Goal: Information Seeking & Learning: Learn about a topic

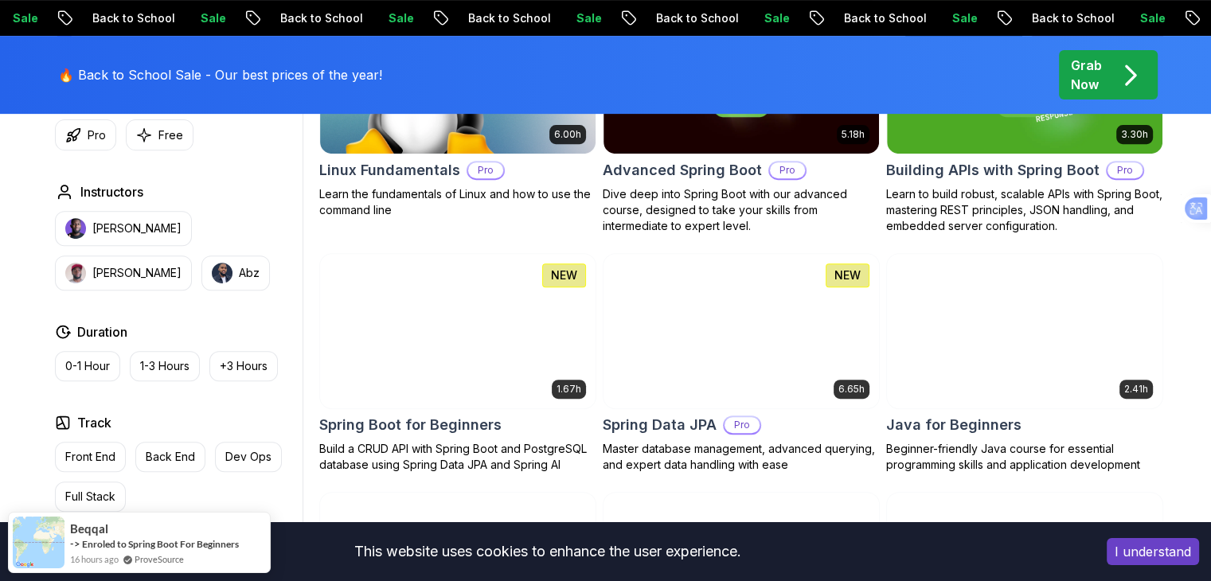
scroll to position [716, 0]
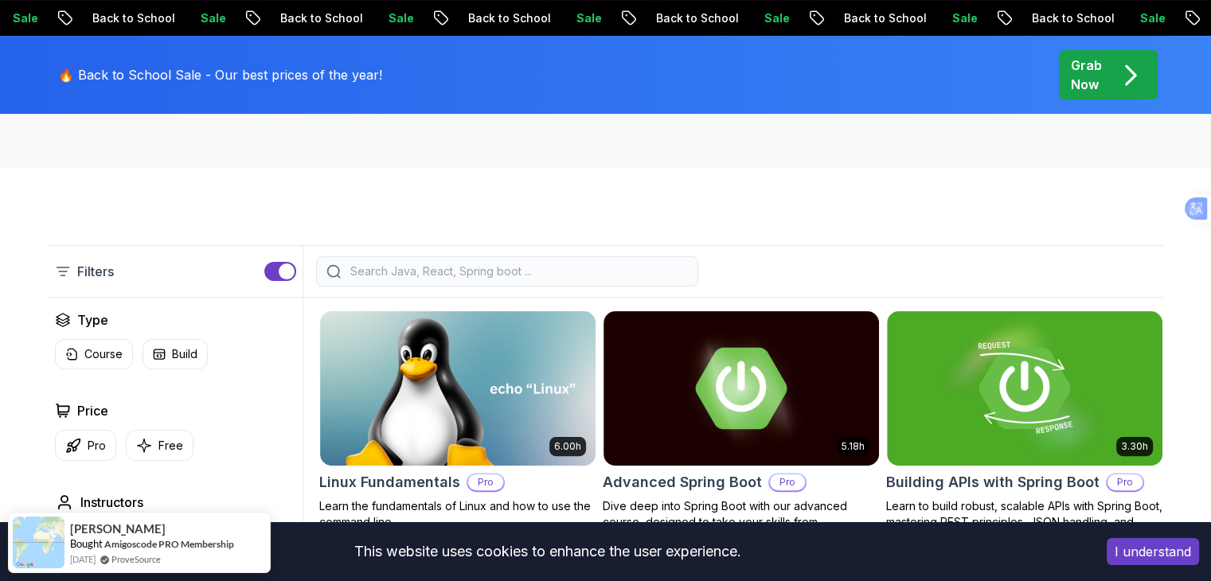
scroll to position [398, 0]
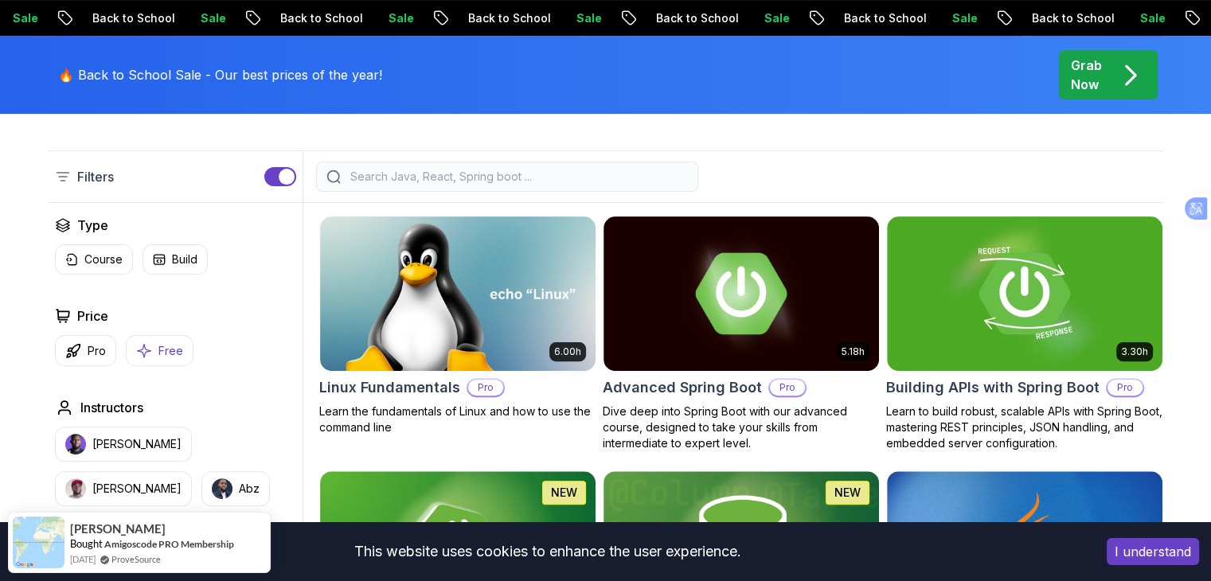
click at [146, 354] on icon "button" at bounding box center [144, 350] width 16 height 17
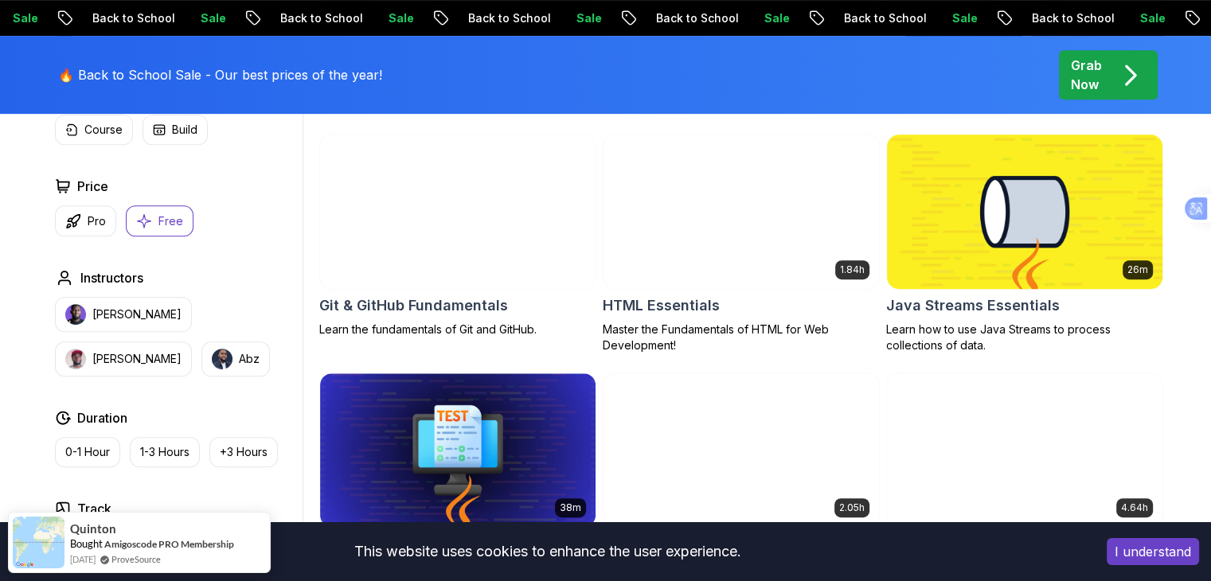
scroll to position [637, 0]
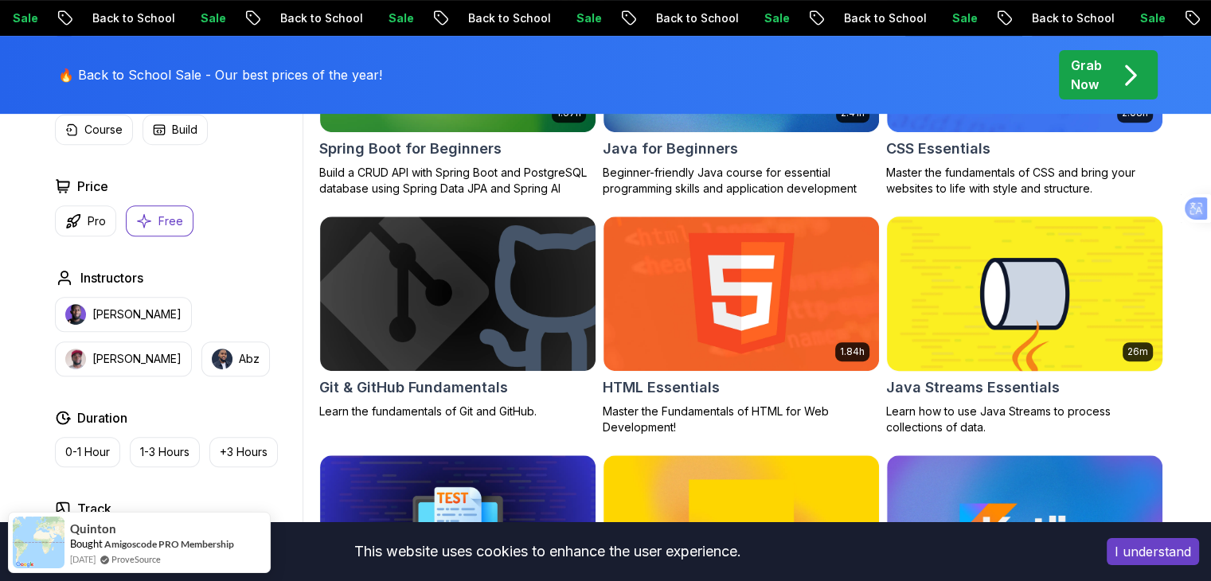
click at [991, 311] on img at bounding box center [1023, 293] width 289 height 162
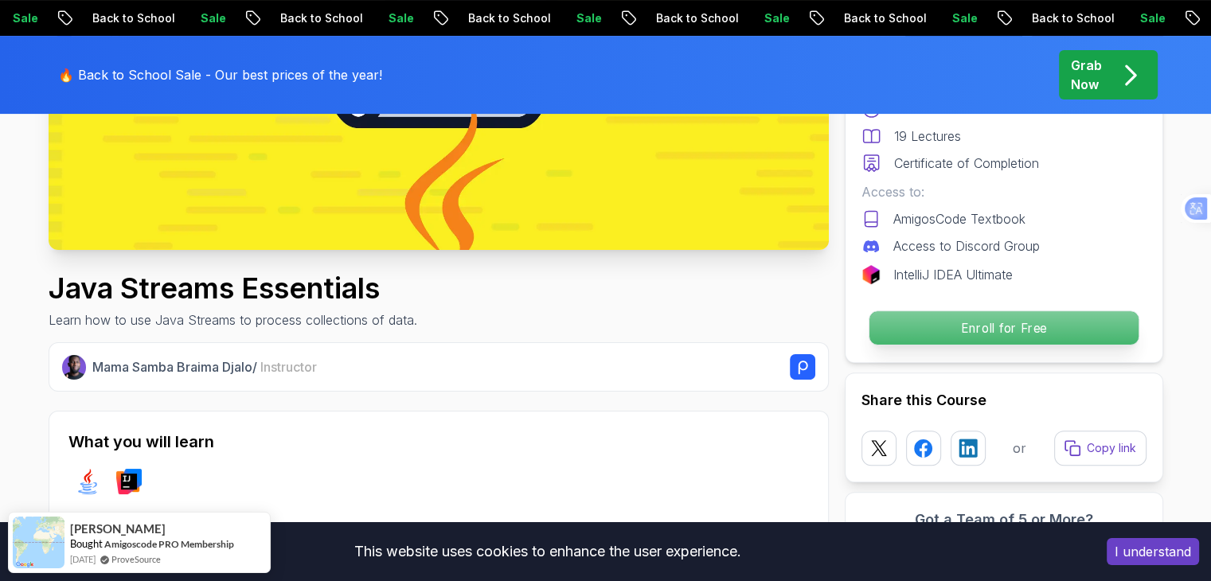
click at [977, 326] on p "Enroll for Free" at bounding box center [1002, 327] width 269 height 33
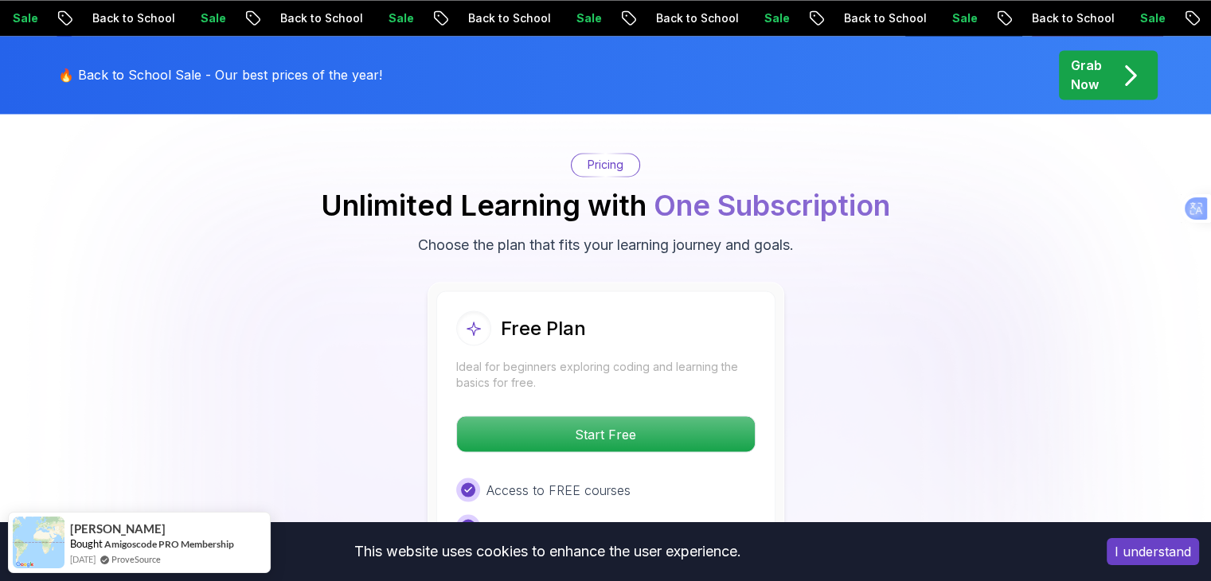
scroll to position [2734, 0]
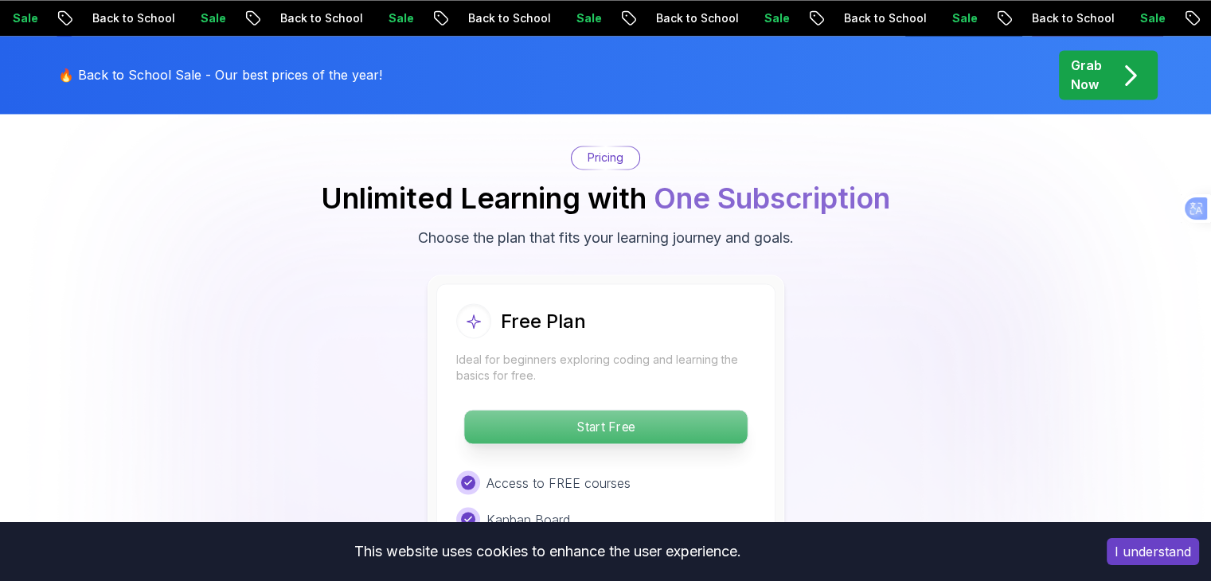
click at [604, 410] on p "Start Free" at bounding box center [605, 426] width 283 height 33
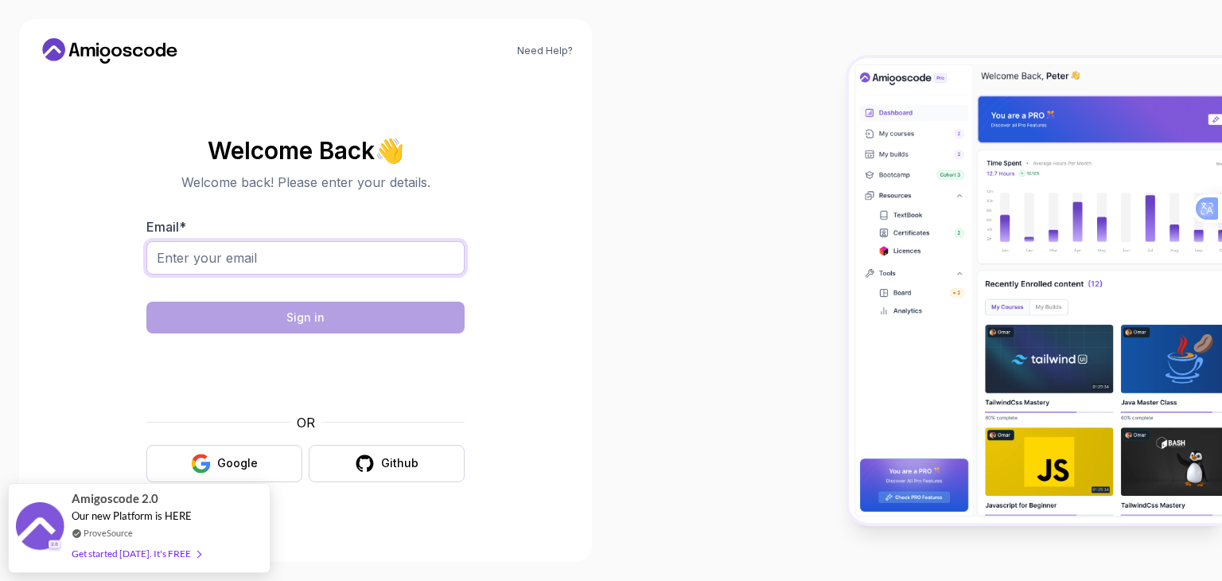
click at [216, 257] on input "Email *" at bounding box center [305, 257] width 318 height 33
type input "joshuasalceda0021@gmail.com"
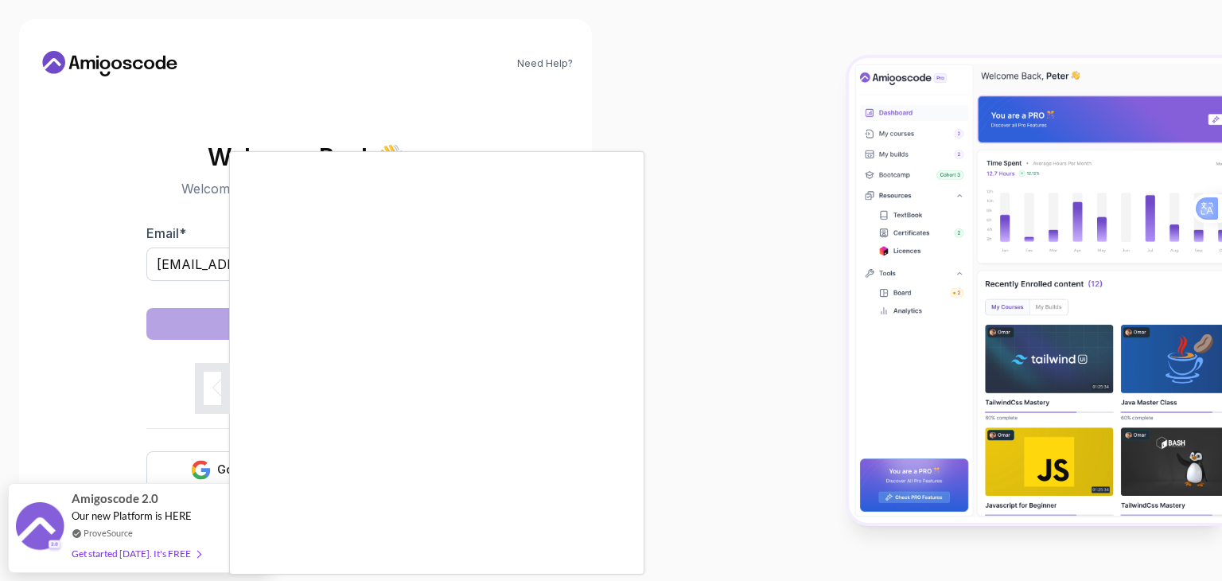
click at [649, 67] on div at bounding box center [611, 290] width 1222 height 581
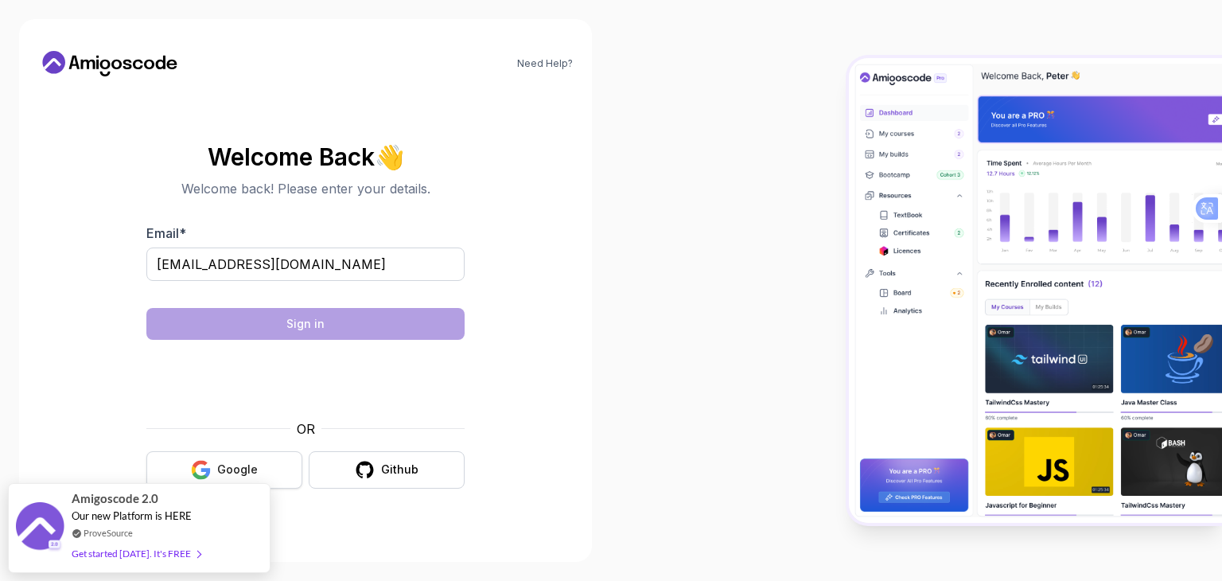
click at [255, 475] on div "Google" at bounding box center [237, 470] width 41 height 16
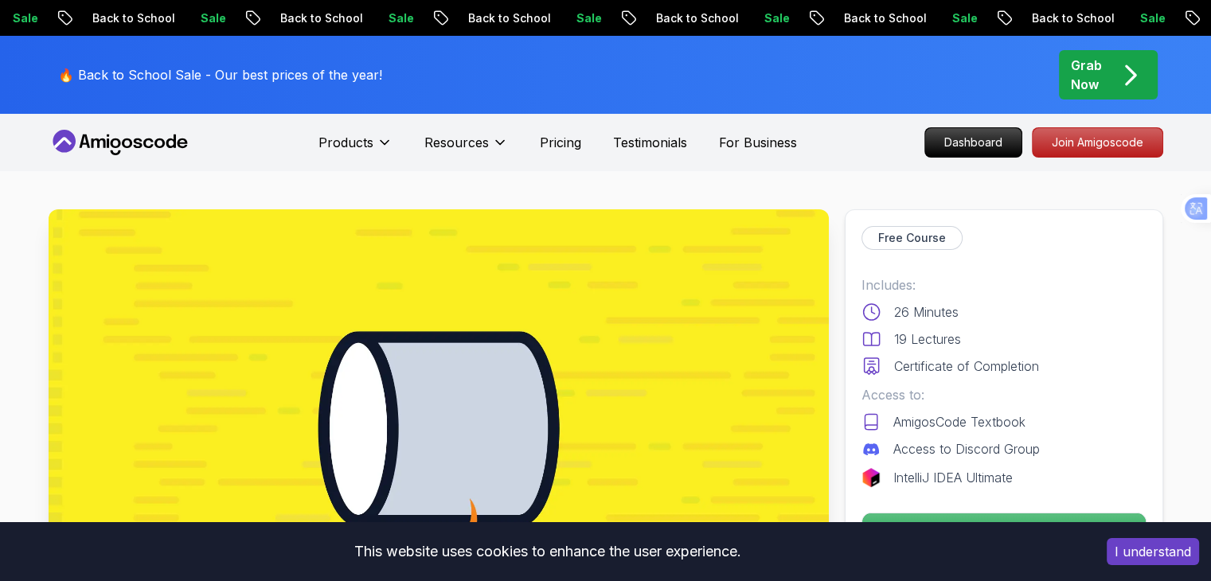
scroll to position [159, 0]
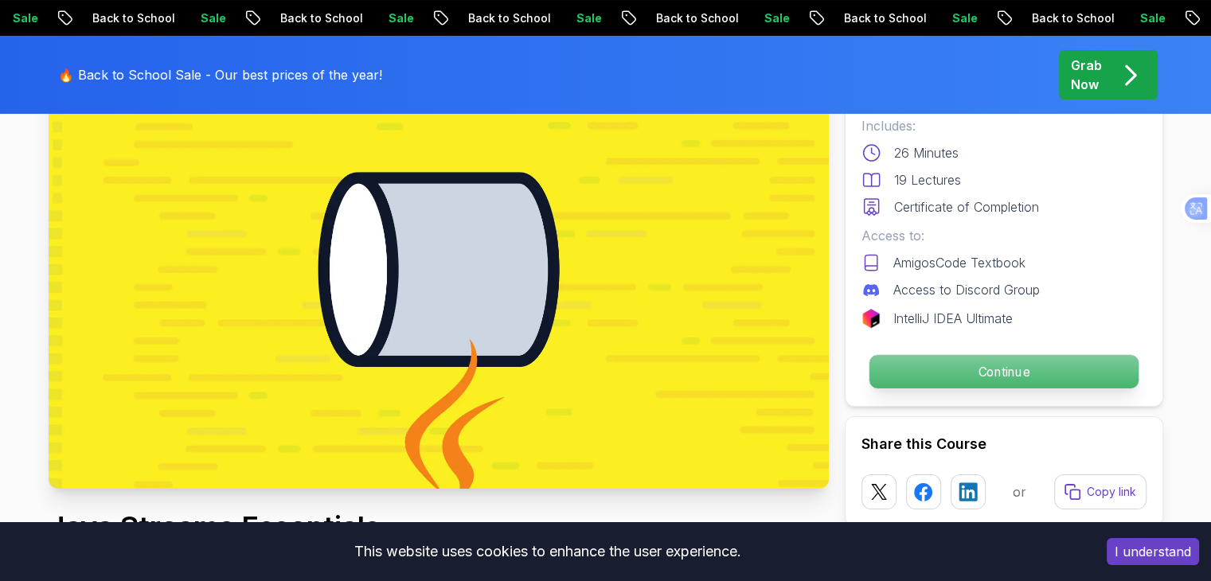
click at [977, 374] on p "Continue" at bounding box center [1002, 371] width 269 height 33
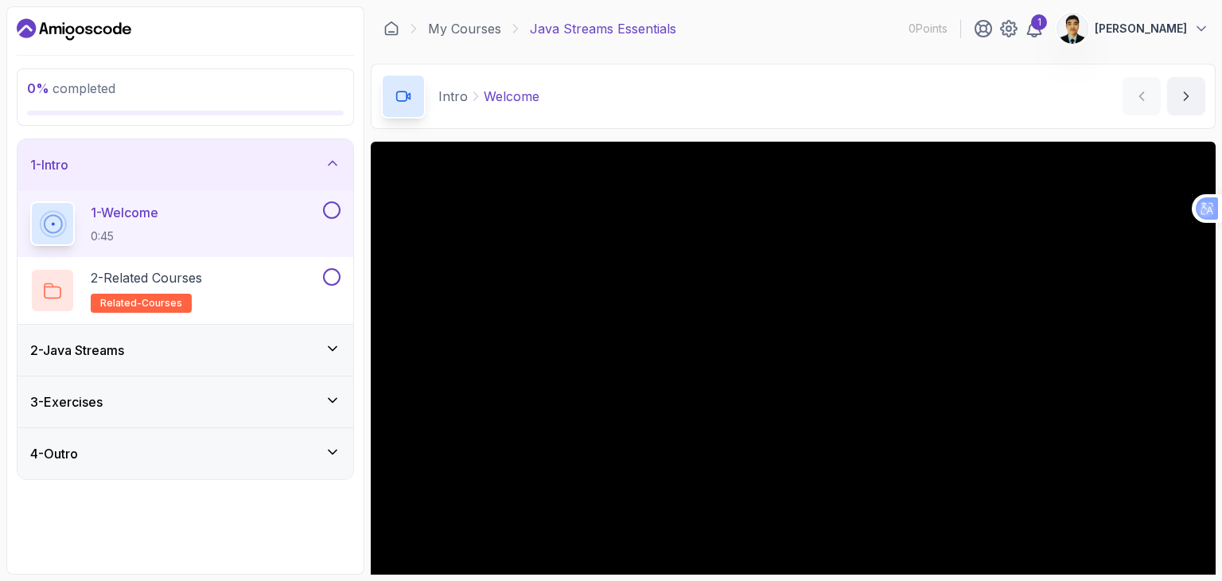
click at [334, 357] on div "2 - Java Streams" at bounding box center [185, 350] width 310 height 19
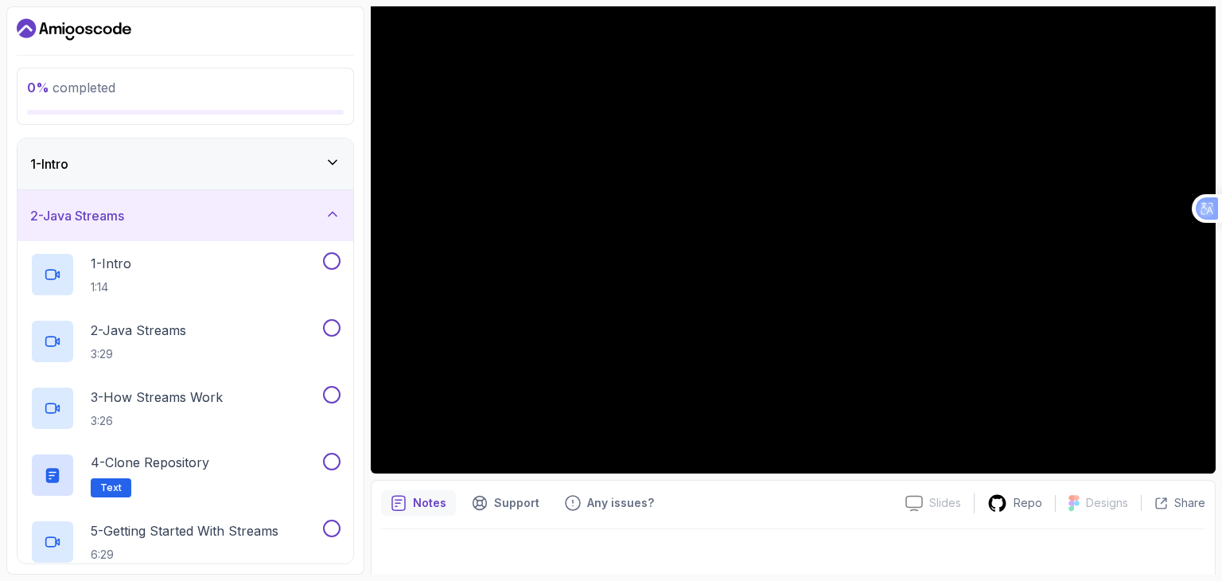
scroll to position [153, 0]
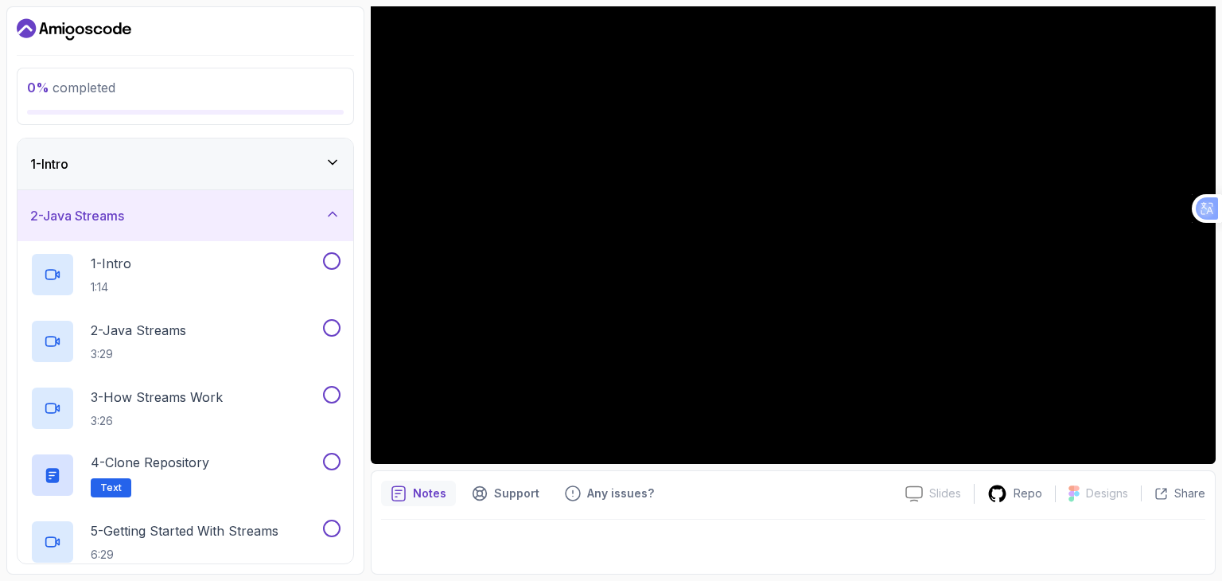
click at [334, 223] on div "2 - Java Streams" at bounding box center [185, 215] width 310 height 19
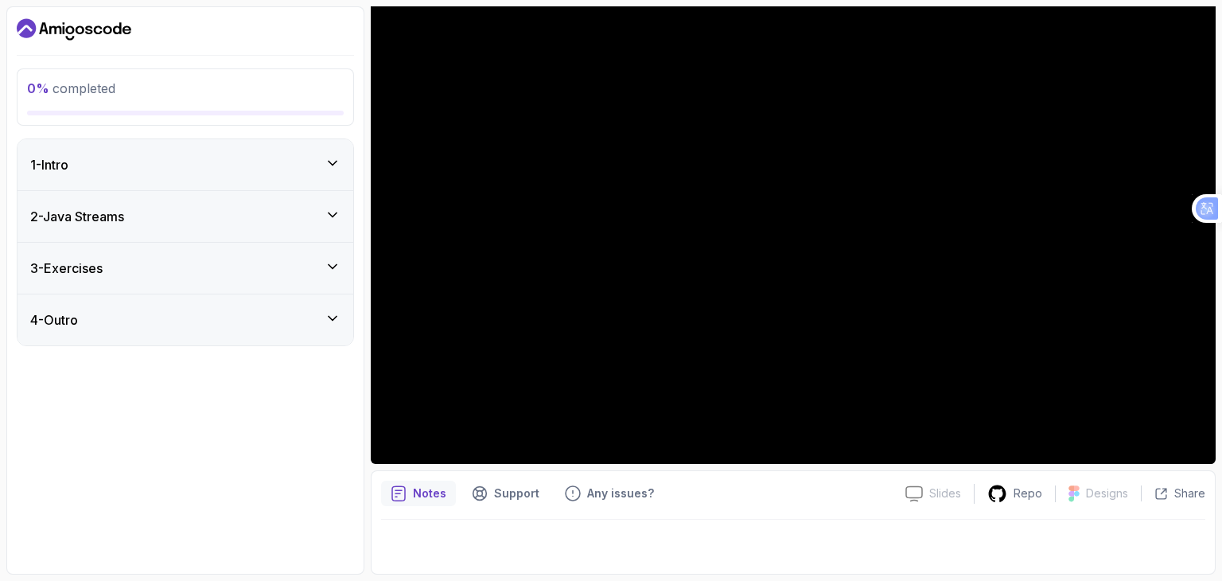
click at [339, 318] on icon at bounding box center [333, 318] width 16 height 16
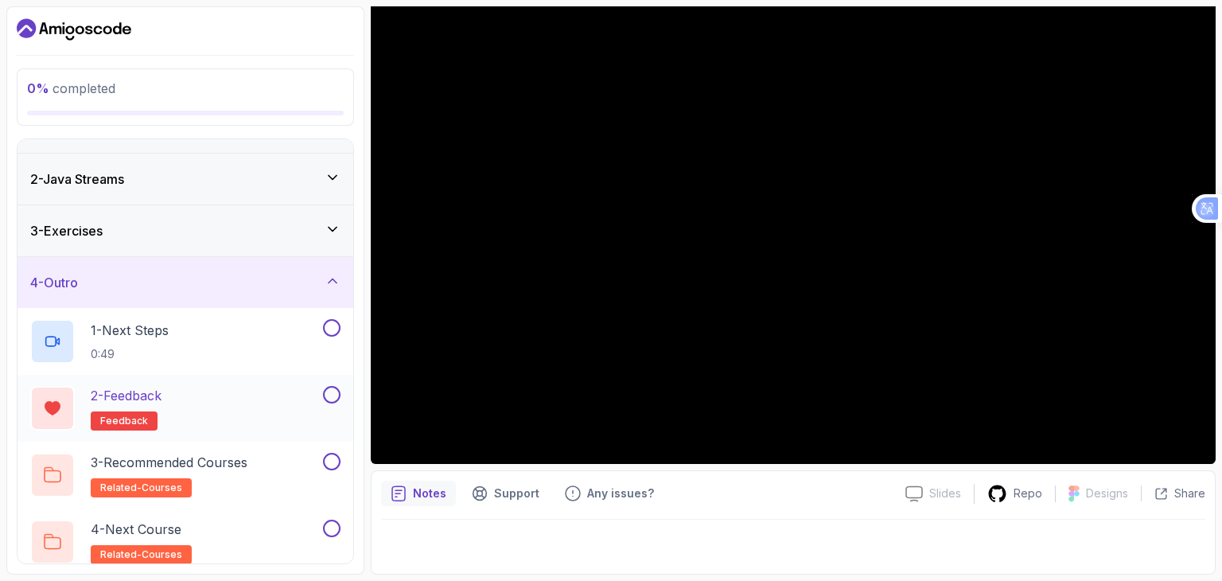
scroll to position [48, 0]
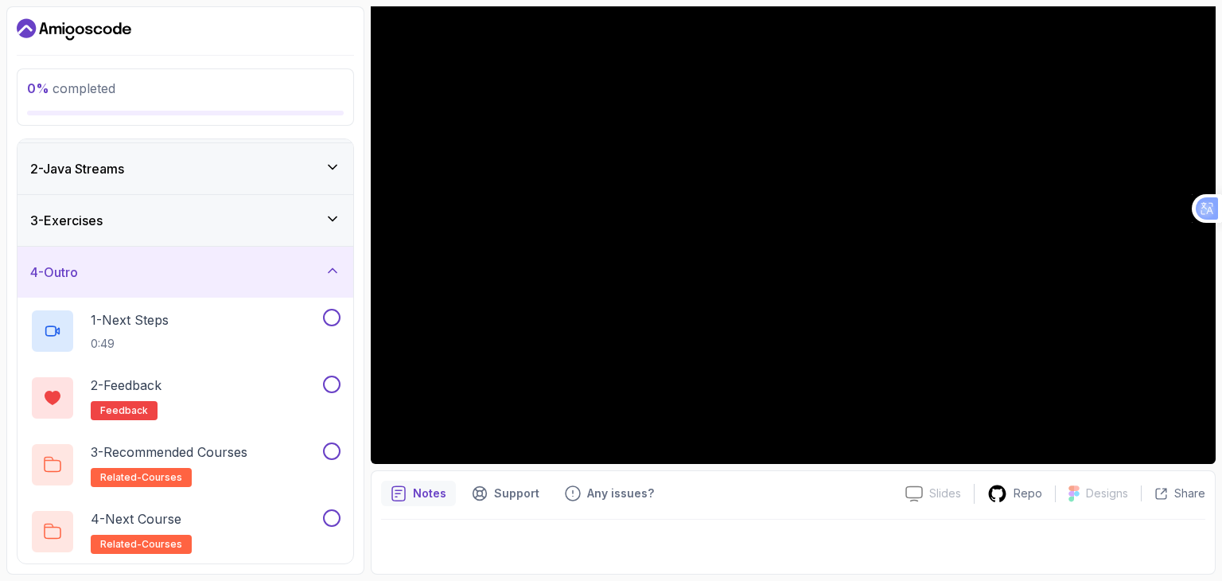
click at [329, 267] on icon at bounding box center [333, 271] width 16 height 16
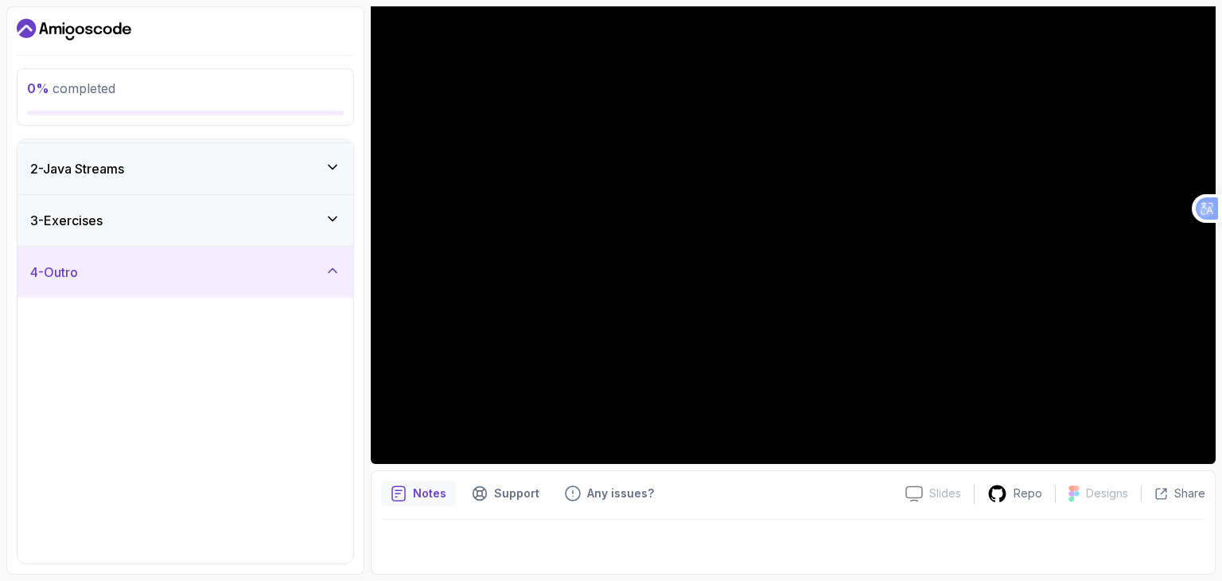
scroll to position [0, 0]
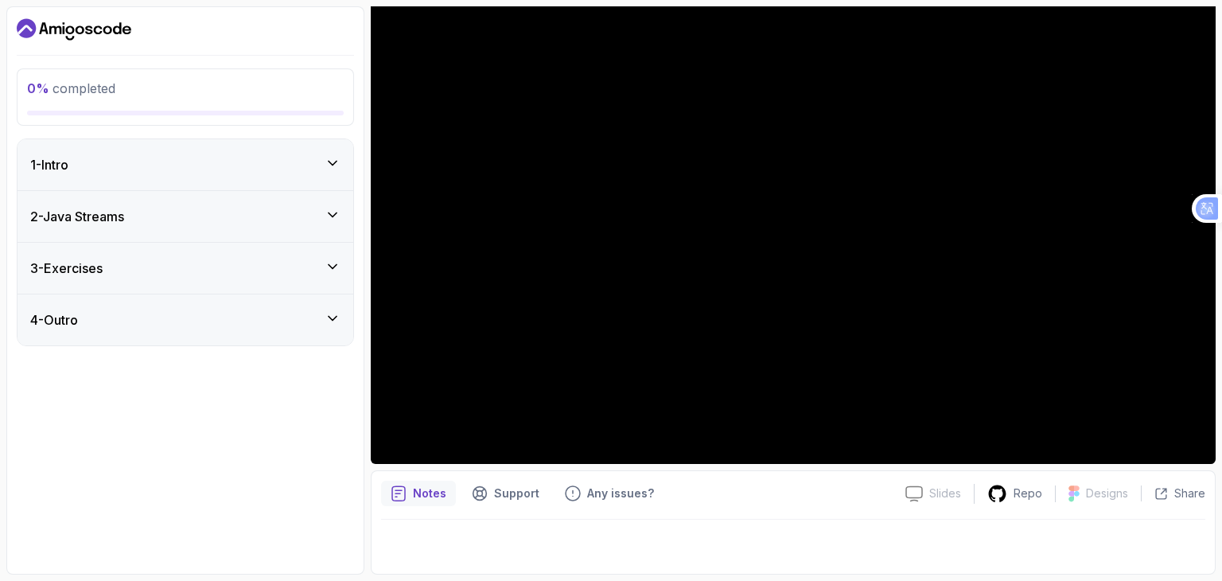
click at [328, 263] on icon at bounding box center [333, 267] width 16 height 16
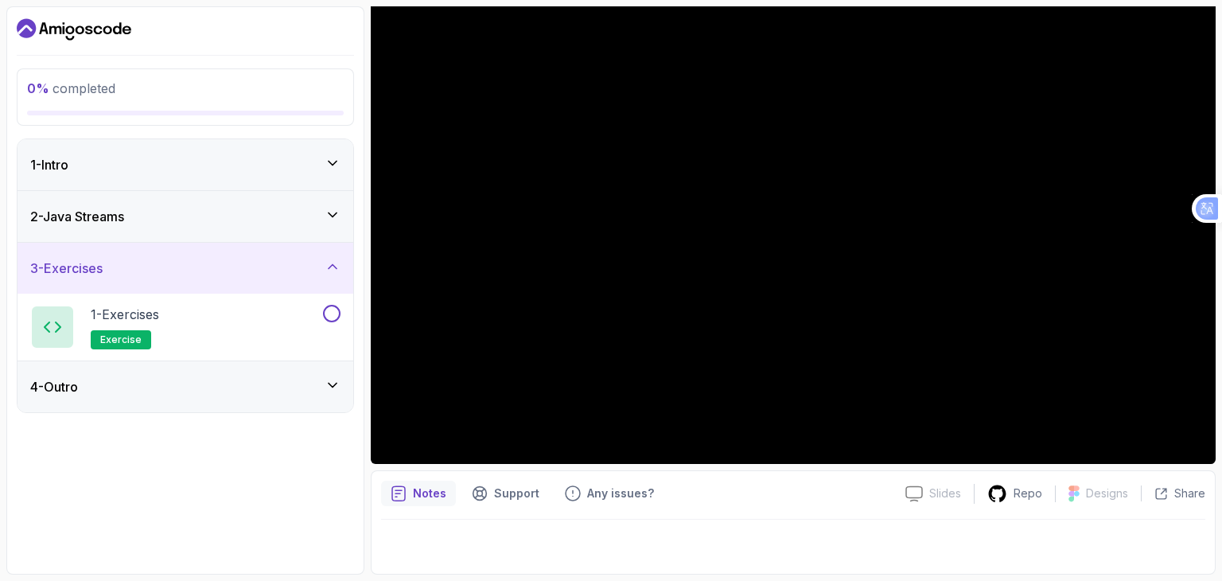
click at [329, 263] on icon at bounding box center [333, 267] width 16 height 16
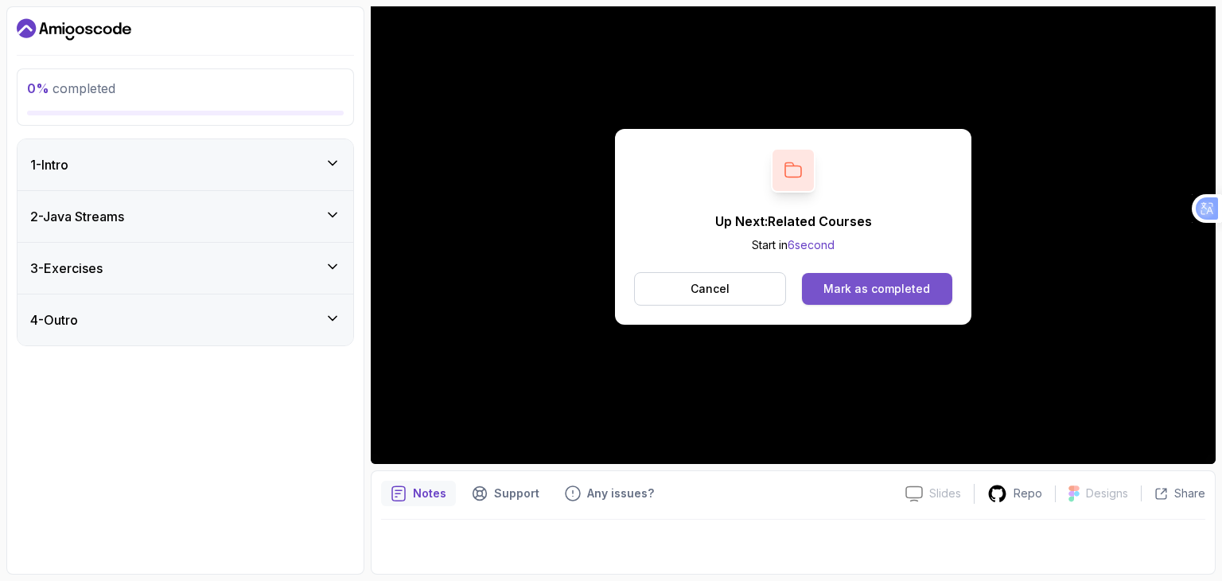
click at [863, 281] on div "Mark as completed" at bounding box center [877, 289] width 107 height 16
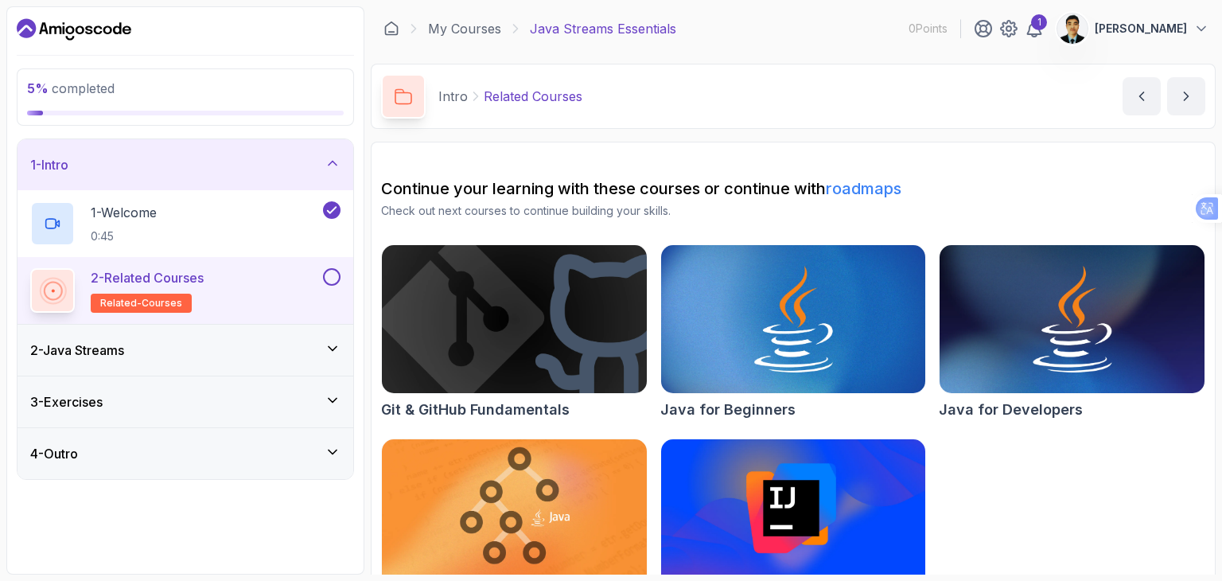
click at [232, 287] on div "2 - Related Courses related-courses" at bounding box center [175, 290] width 290 height 45
click at [51, 294] on icon at bounding box center [53, 291] width 32 height 32
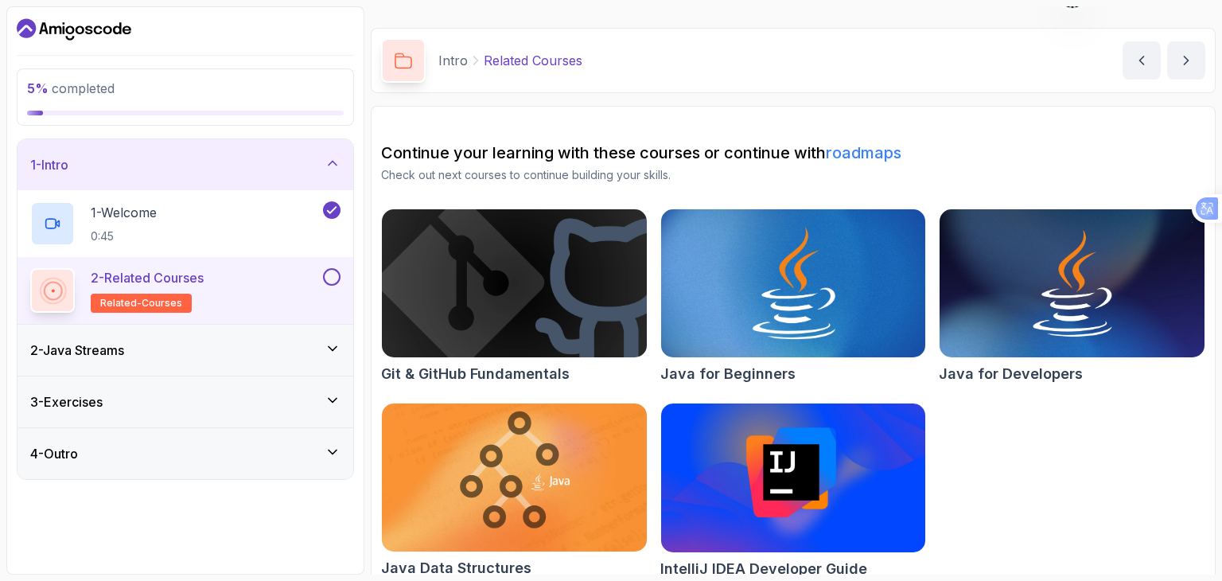
scroll to position [56, 0]
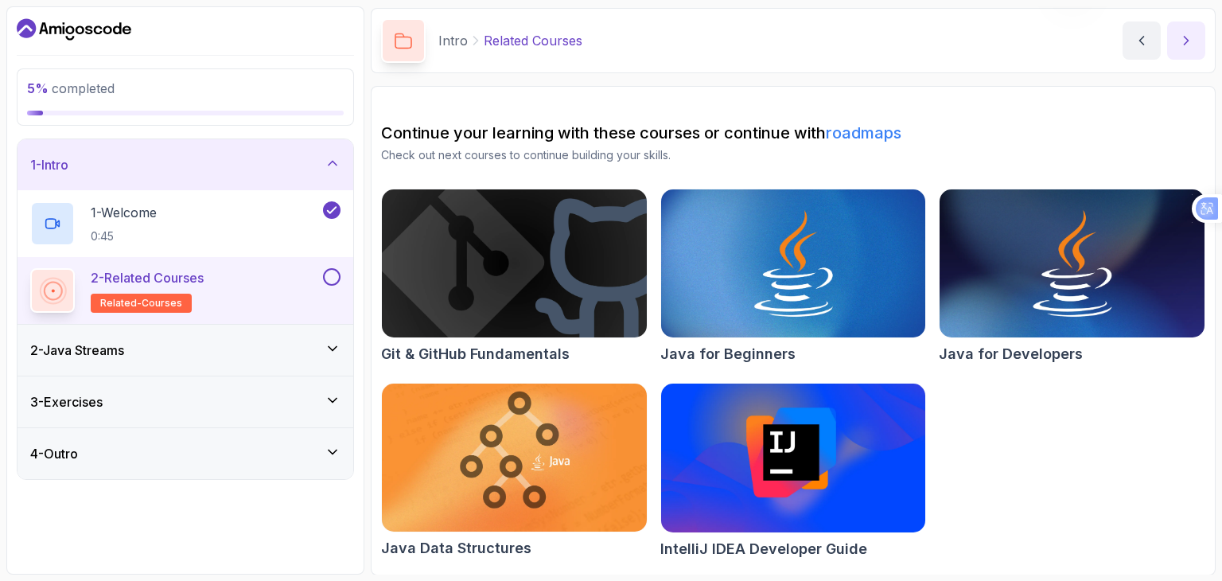
click at [1191, 33] on icon "next content" at bounding box center [1187, 41] width 16 height 16
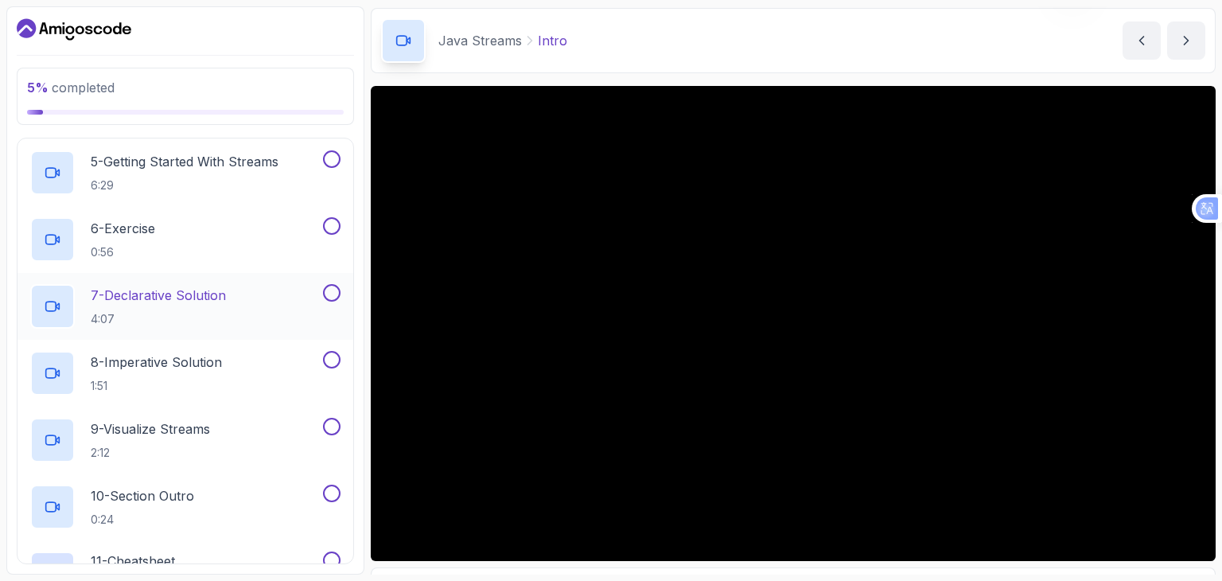
scroll to position [478, 0]
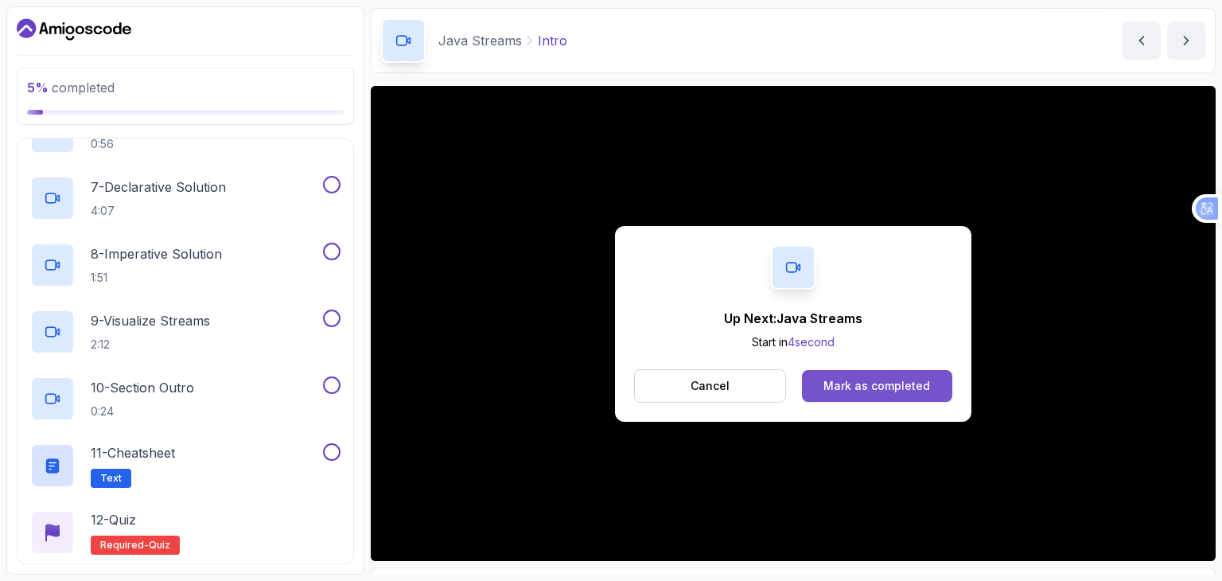
click at [861, 393] on button "Mark as completed" at bounding box center [877, 386] width 150 height 32
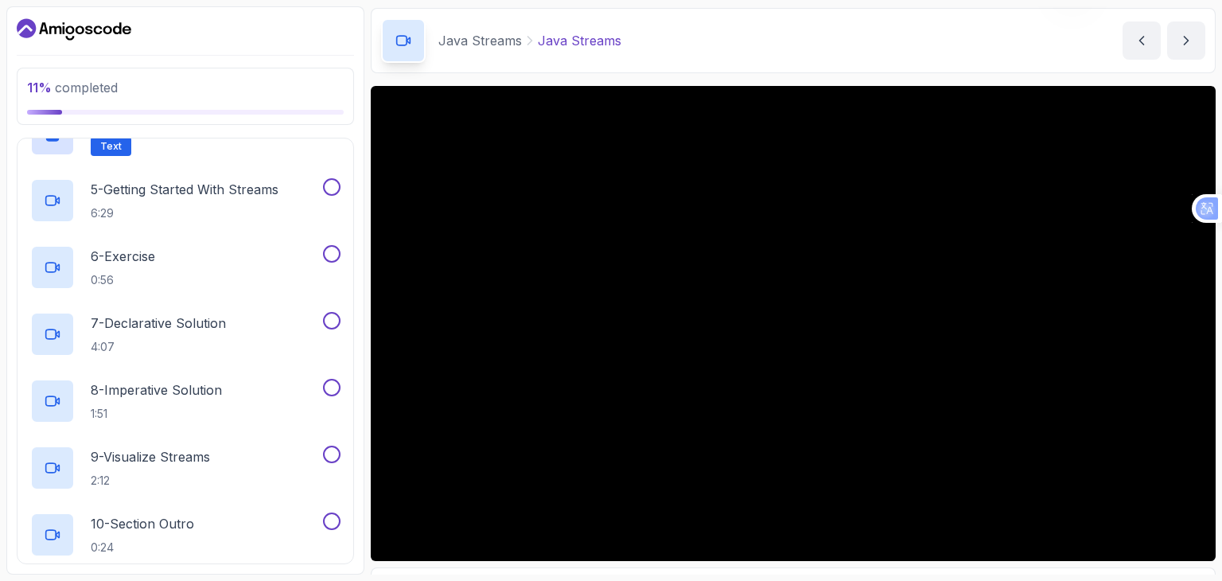
scroll to position [398, 0]
